Goal: Task Accomplishment & Management: Manage account settings

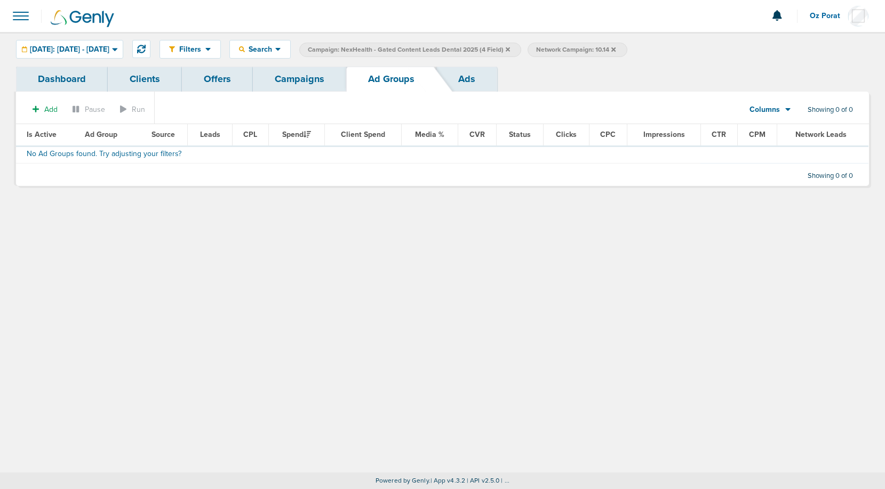
click at [295, 91] on link "Campaigns" at bounding box center [299, 79] width 93 height 25
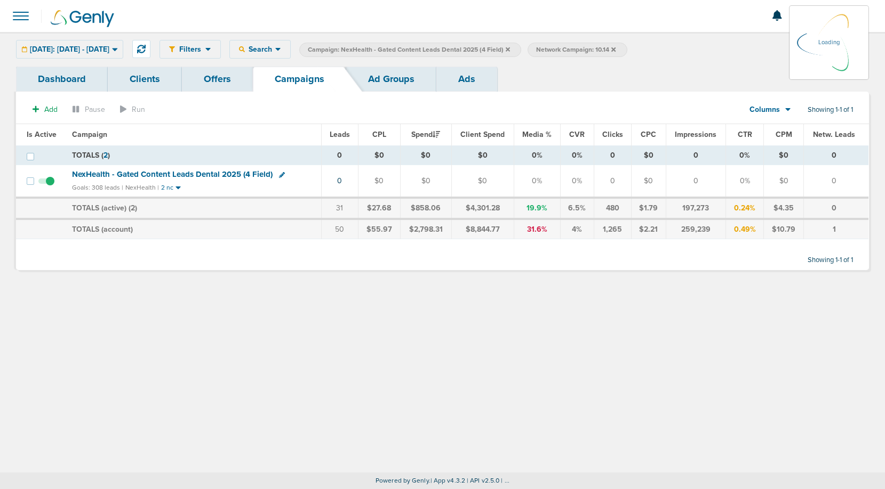
click at [510, 50] on icon at bounding box center [507, 49] width 4 height 6
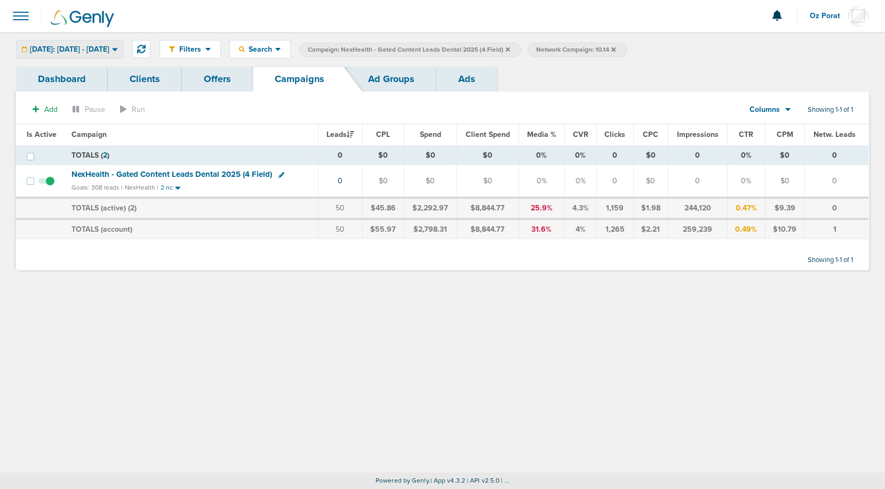
click at [109, 52] on span "[DATE]: [DATE] - [DATE]" at bounding box center [69, 49] width 79 height 7
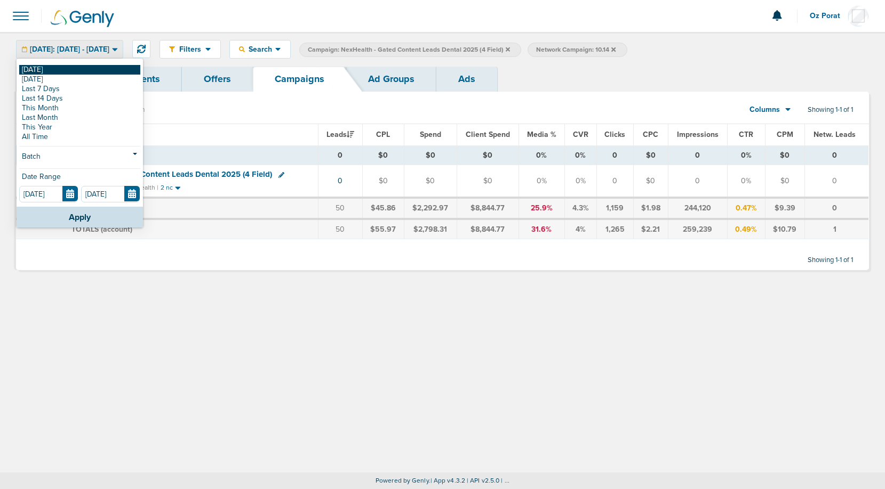
click at [83, 67] on link "[DATE]" at bounding box center [79, 70] width 121 height 10
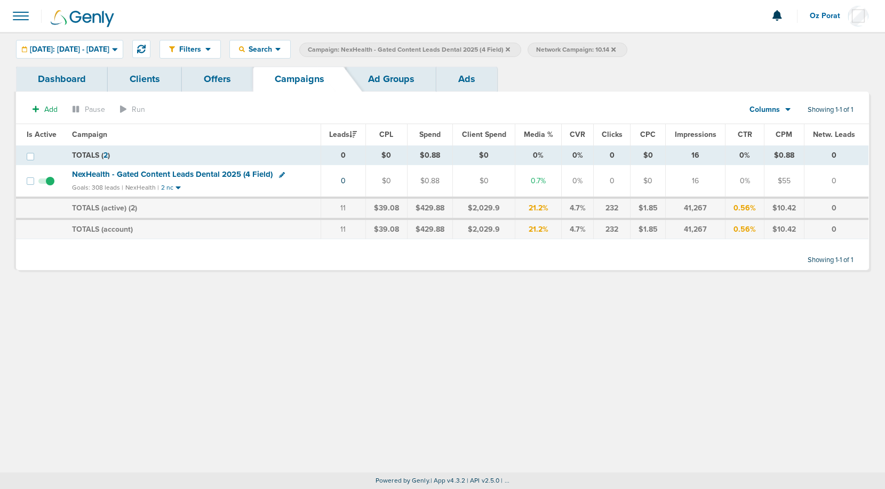
click at [521, 48] on label "Campaign: NexHealth - Gated Content Leads Dental 2025 (4 Field)" at bounding box center [410, 50] width 222 height 14
click at [510, 50] on icon at bounding box center [507, 49] width 4 height 4
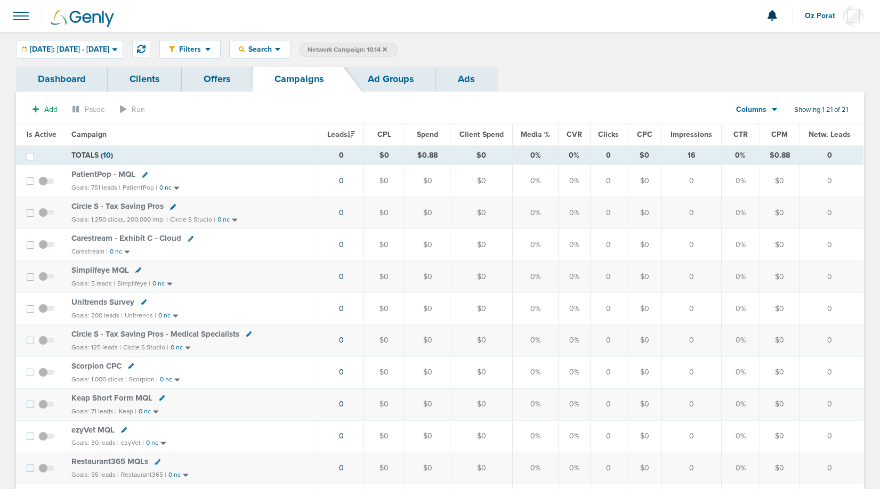
click at [387, 50] on icon at bounding box center [385, 49] width 4 height 4
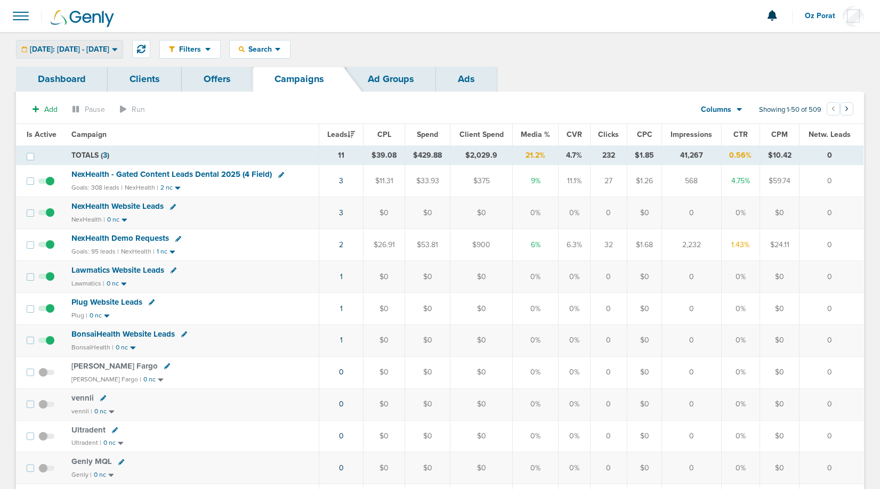
click at [109, 48] on span "[DATE]: [DATE] - [DATE]" at bounding box center [69, 49] width 79 height 7
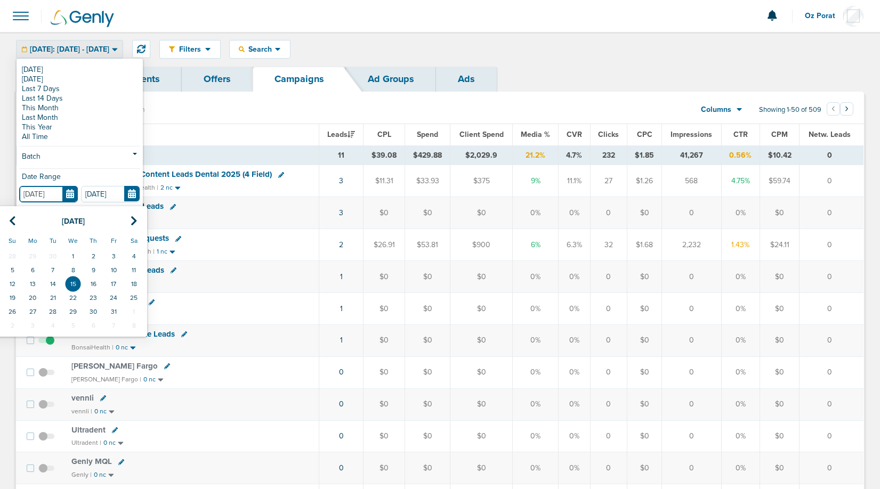
click at [66, 195] on input "[DATE]" at bounding box center [48, 194] width 59 height 17
click at [54, 286] on td "14" at bounding box center [53, 284] width 20 height 14
type input "[DATE]"
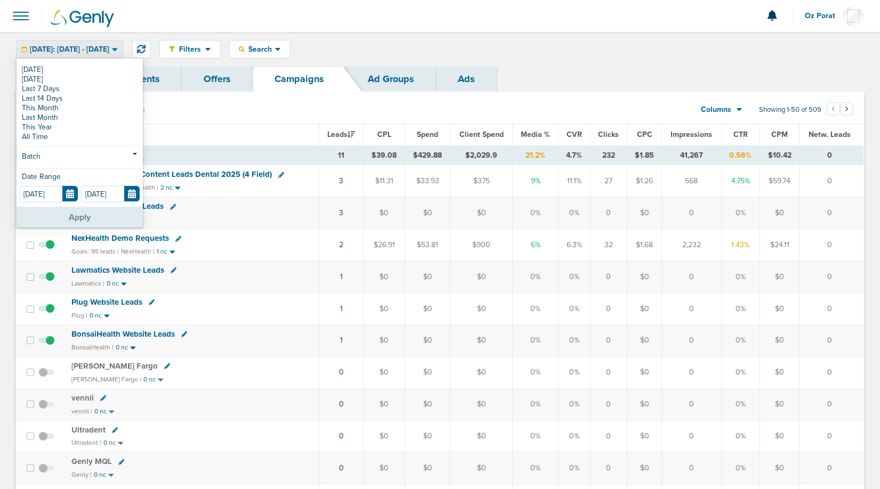
click at [82, 212] on button "Apply" at bounding box center [80, 217] width 126 height 21
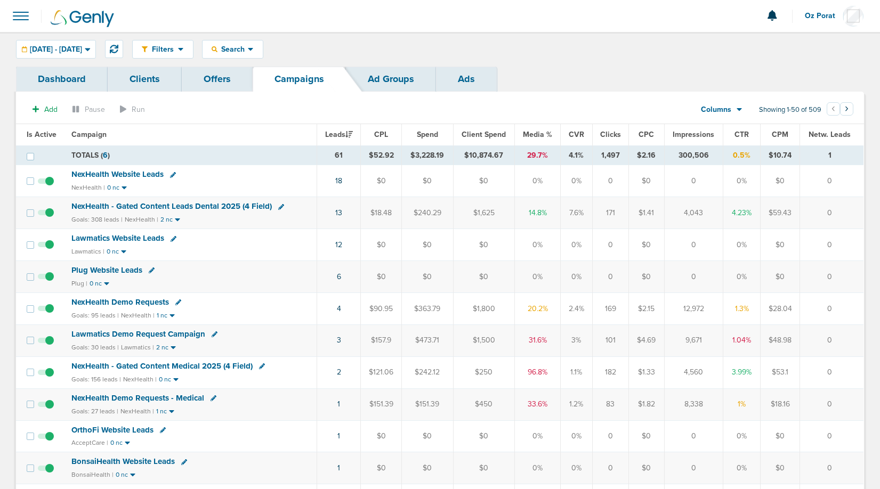
click at [818, 14] on span "Oz Porat" at bounding box center [824, 15] width 38 height 7
click at [803, 43] on link "Sign Out" at bounding box center [811, 45] width 107 height 13
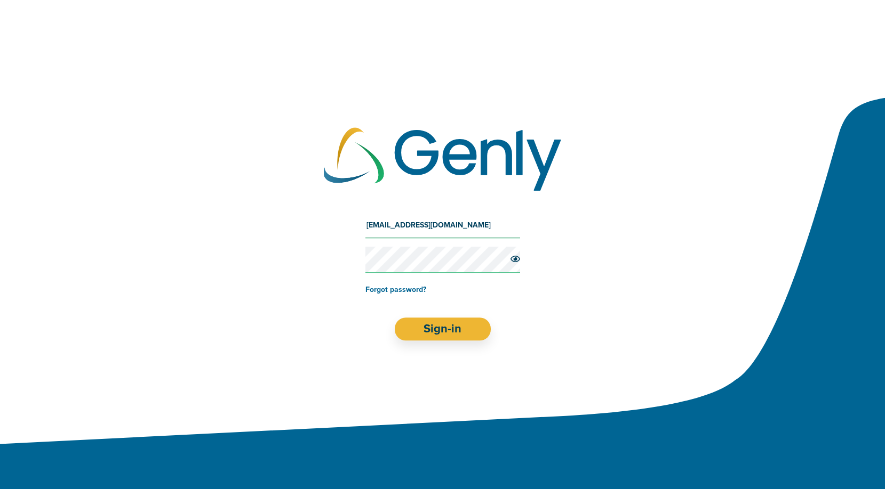
click at [441, 216] on input "[EMAIL_ADDRESS][DOMAIN_NAME]" at bounding box center [442, 226] width 155 height 26
type input "[EMAIL_ADDRESS][DOMAIN_NAME]"
click at [440, 328] on button "Sign-in" at bounding box center [442, 329] width 97 height 23
